Goal: Task Accomplishment & Management: Manage account settings

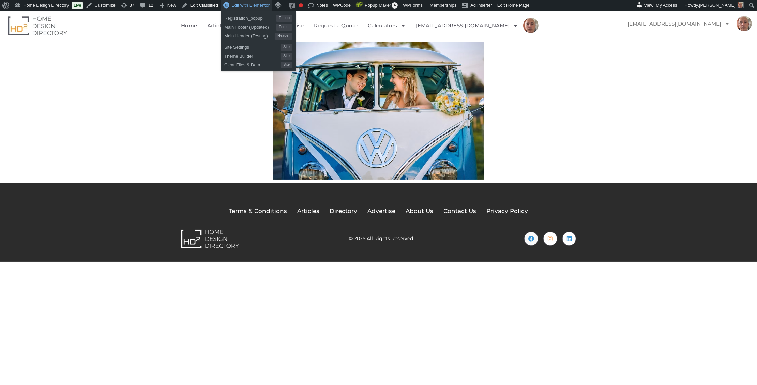
click at [248, 5] on span "Edit with Elementor" at bounding box center [250, 5] width 38 height 5
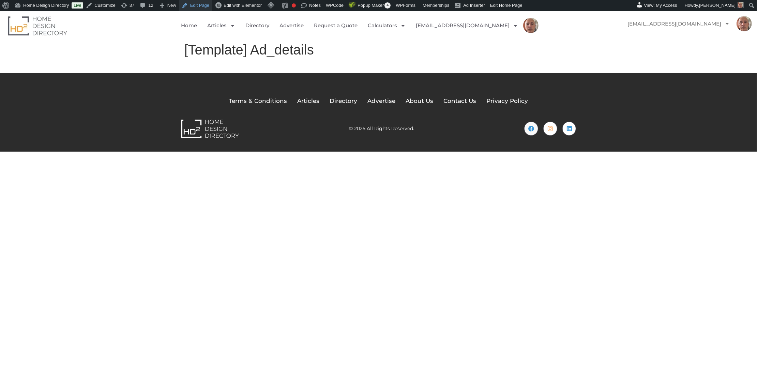
click at [202, 5] on link "Edit Page" at bounding box center [195, 5] width 33 height 11
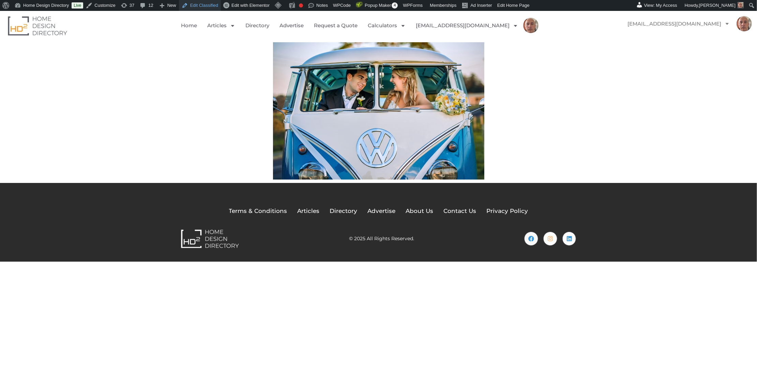
click at [209, 5] on link "Edit Classified" at bounding box center [200, 5] width 42 height 11
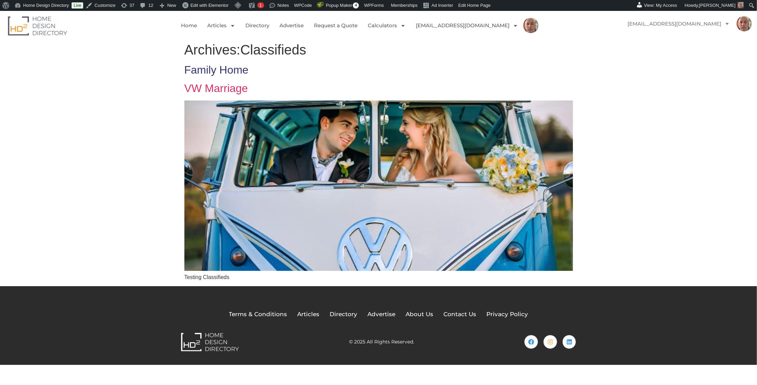
click at [198, 71] on link "Family Home" at bounding box center [216, 70] width 64 height 12
click at [228, 89] on link "VW Marriage" at bounding box center [216, 88] width 64 height 12
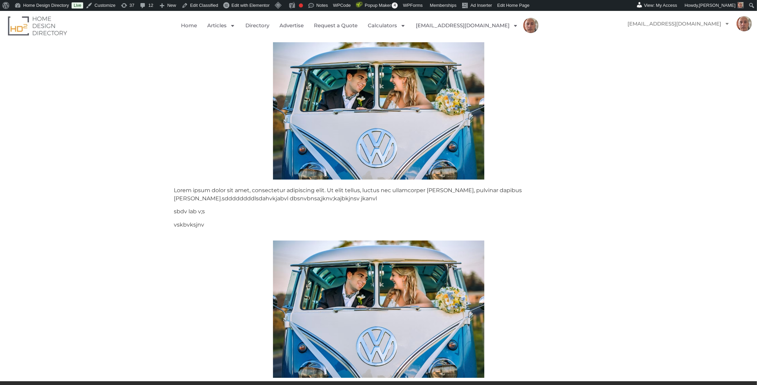
click at [194, 116] on div at bounding box center [378, 110] width 409 height 137
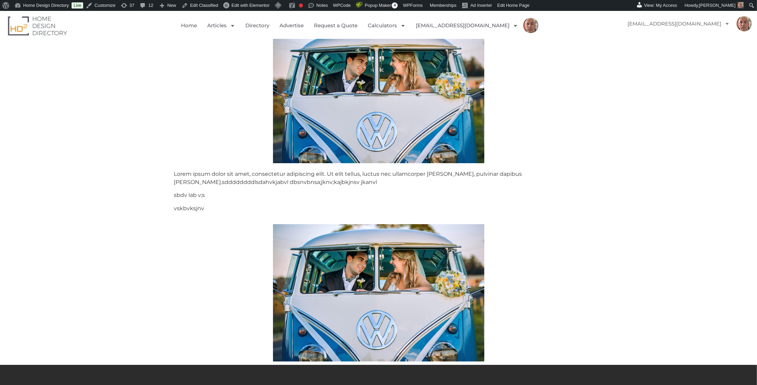
scroll to position [13, 0]
